Goal: Task Accomplishment & Management: Manage account settings

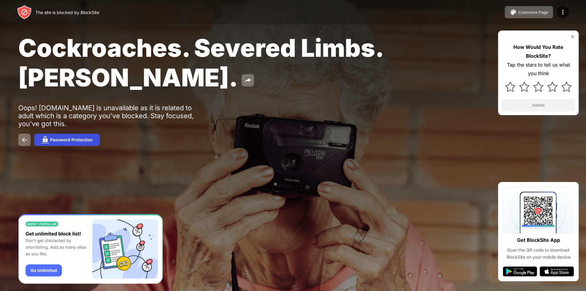
click at [70, 143] on button "Password Protection" at bounding box center [67, 140] width 66 height 12
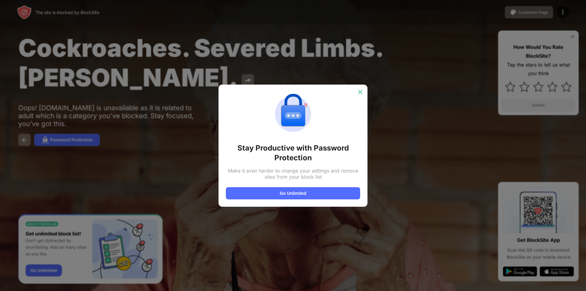
click at [360, 92] on img at bounding box center [360, 92] width 6 height 6
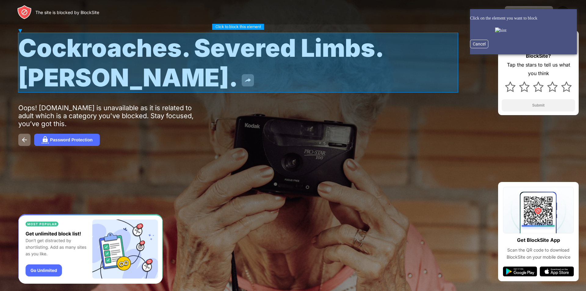
click at [354, 81] on div at bounding box center [238, 63] width 440 height 60
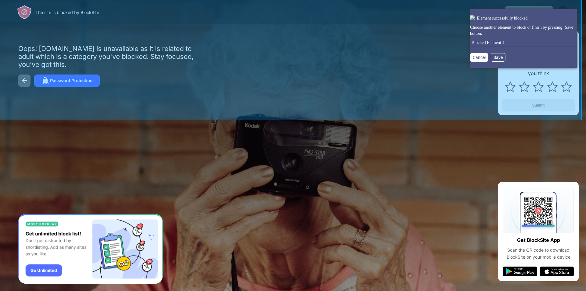
click at [470, 57] on button "Cancel" at bounding box center [479, 57] width 18 height 9
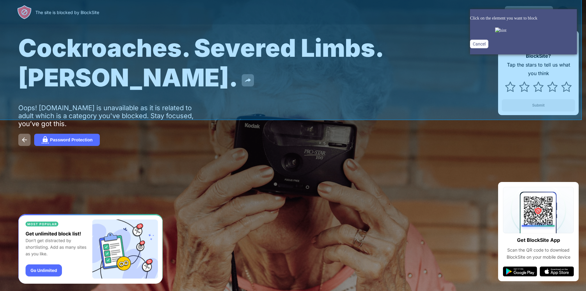
click at [472, 48] on button "Cancel" at bounding box center [479, 44] width 18 height 9
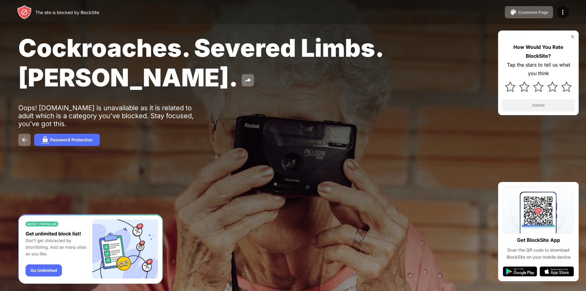
click at [569, 39] on div "How Would You Rate BlockSite? Tap the stars to tell us what you think Submit" at bounding box center [538, 73] width 81 height 85
